Goal: Task Accomplishment & Management: Use online tool/utility

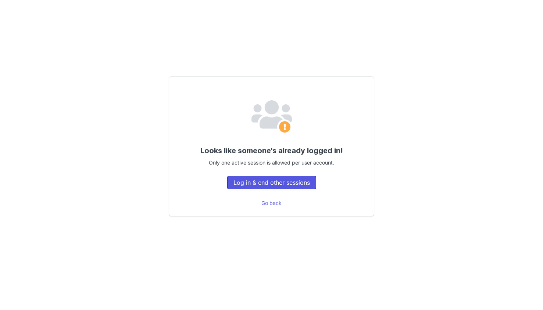
click at [307, 181] on button "Log in & end other sessions" at bounding box center [271, 182] width 89 height 13
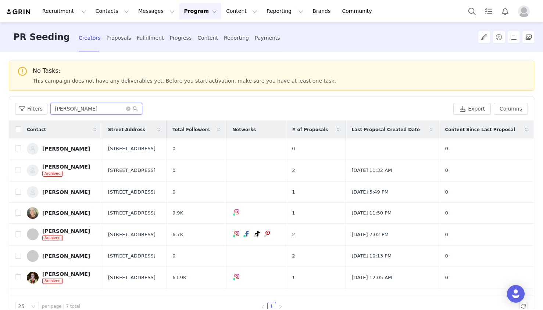
drag, startPoint x: 96, startPoint y: 109, endPoint x: -36, endPoint y: 97, distance: 133.1
click at [0, 97] on html "Recruitment Recruitment Creator Search Curated Lists Landing Pages Web Extensio…" at bounding box center [271, 155] width 543 height 310
type input "ashley"
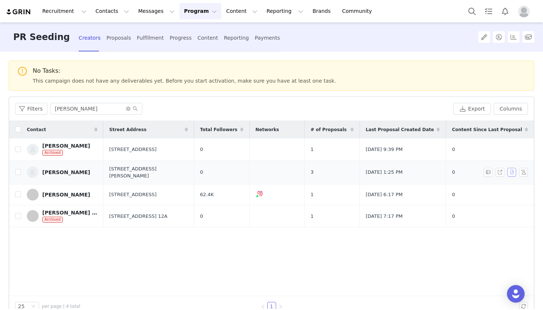
click at [511, 172] on button "button" at bounding box center [511, 172] width 9 height 9
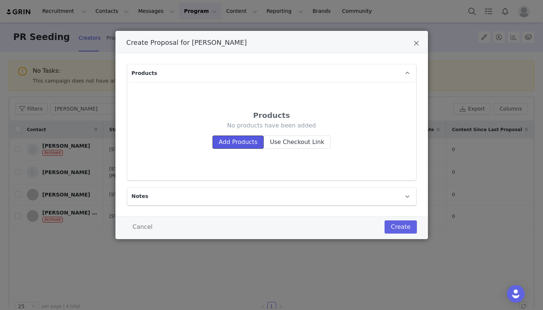
click at [223, 146] on button "Add Products" at bounding box center [237, 142] width 51 height 13
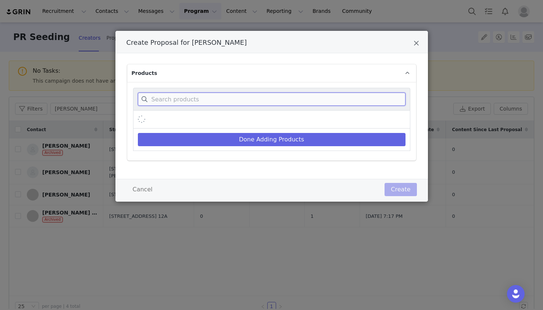
click at [193, 96] on input "Create Proposal for Ashley Moubayed" at bounding box center [271, 99] width 267 height 13
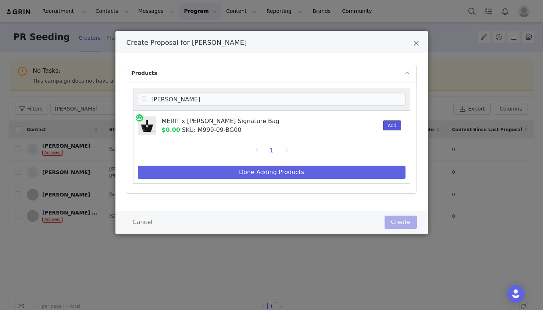
click at [388, 127] on button "Add" at bounding box center [392, 125] width 18 height 10
drag, startPoint x: 204, startPoint y: 103, endPoint x: 143, endPoint y: 98, distance: 61.6
click at [143, 98] on input "maxwell" at bounding box center [271, 99] width 267 height 13
type input "blush"
click at [397, 129] on button "Add" at bounding box center [392, 125] width 18 height 10
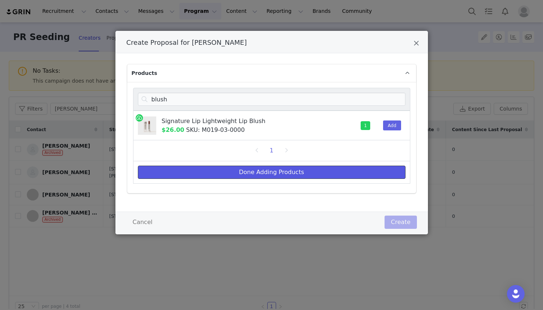
click at [398, 173] on button "Done Adding Products" at bounding box center [271, 172] width 267 height 13
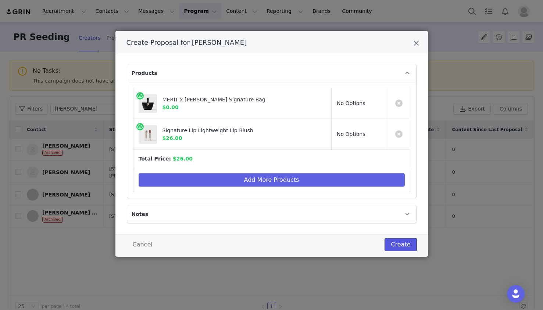
click at [403, 242] on button "Create" at bounding box center [400, 244] width 32 height 13
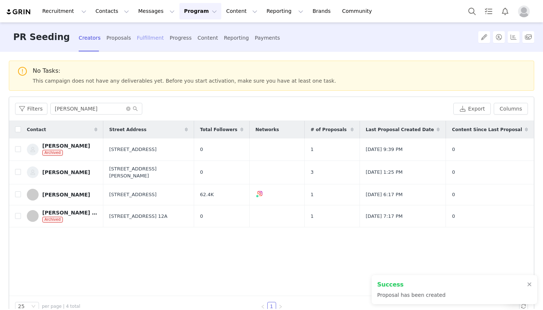
click at [137, 39] on div "Fulfillment" at bounding box center [150, 37] width 27 height 19
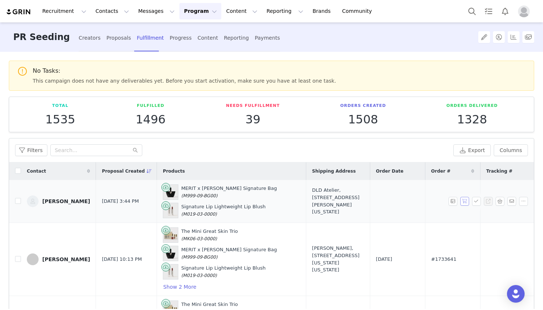
click at [465, 203] on button "button" at bounding box center [464, 201] width 9 height 9
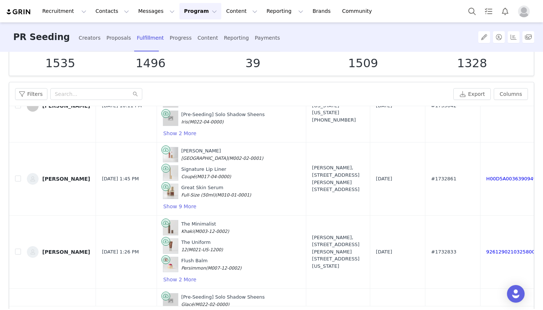
scroll to position [237, 0]
